Goal: Information Seeking & Learning: Find specific page/section

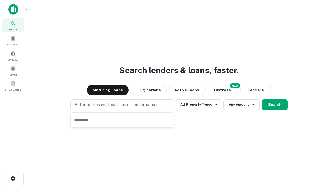
type input "**********"
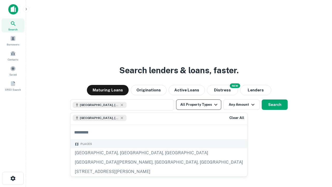
click at [199, 104] on button "All Property Types" at bounding box center [198, 104] width 45 height 10
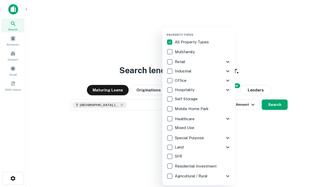
click at [203, 31] on button "button" at bounding box center [202, 31] width 73 height 0
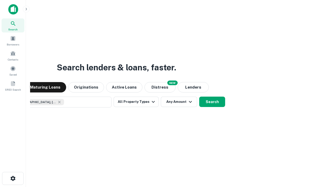
scroll to position [8, 0]
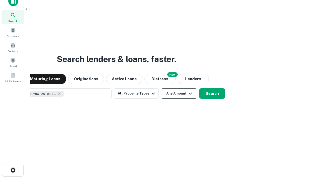
click at [161, 88] on button "Any Amount" at bounding box center [179, 93] width 36 height 10
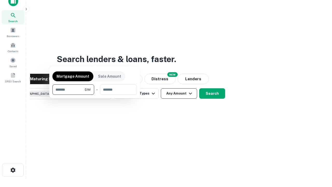
scroll to position [37, 147]
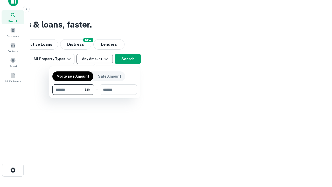
type input "*******"
click at [95, 95] on button "button" at bounding box center [94, 95] width 85 height 0
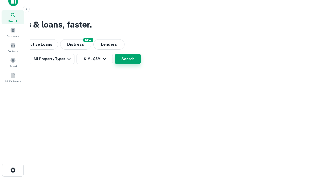
click at [141, 64] on button "Search" at bounding box center [128, 59] width 26 height 10
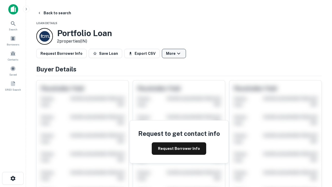
click at [174, 53] on button "More" at bounding box center [174, 53] width 24 height 9
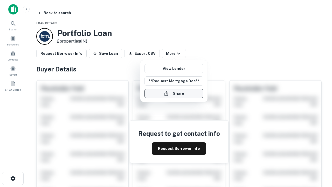
click at [174, 93] on button "Share" at bounding box center [173, 93] width 59 height 9
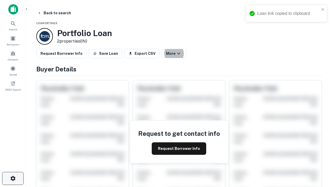
click at [13, 178] on icon "button" at bounding box center [13, 178] width 6 height 6
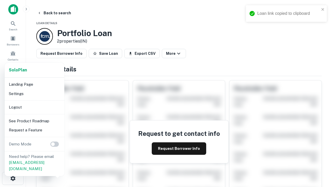
click at [34, 107] on li "Logout" at bounding box center [34, 106] width 55 height 9
